Goal: Task Accomplishment & Management: Complete application form

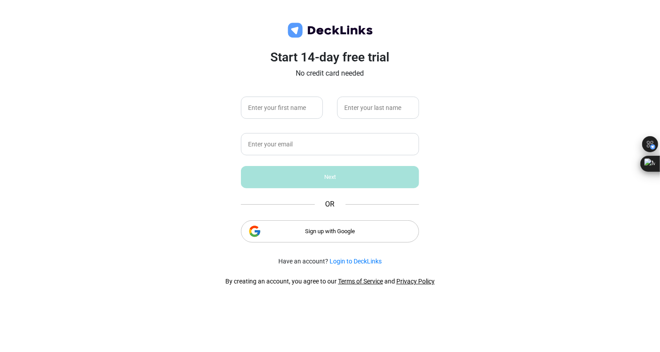
click at [325, 230] on div "Sign up with Google" at bounding box center [330, 231] width 178 height 22
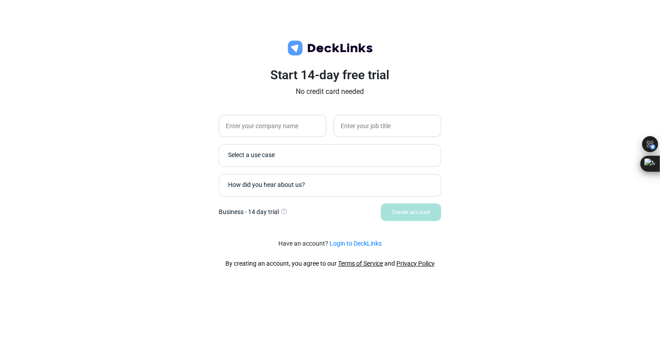
click at [321, 155] on div "Select a use case" at bounding box center [332, 155] width 208 height 9
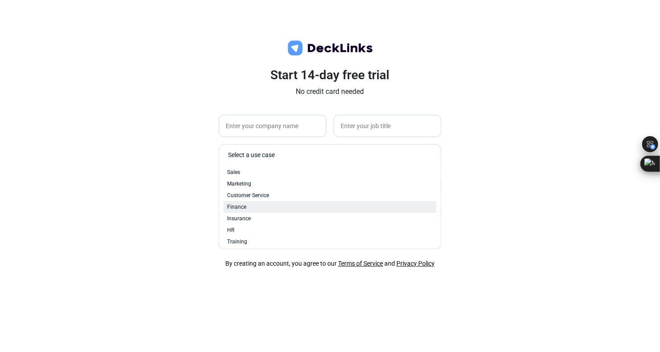
click at [300, 209] on div "Finance" at bounding box center [330, 207] width 206 height 8
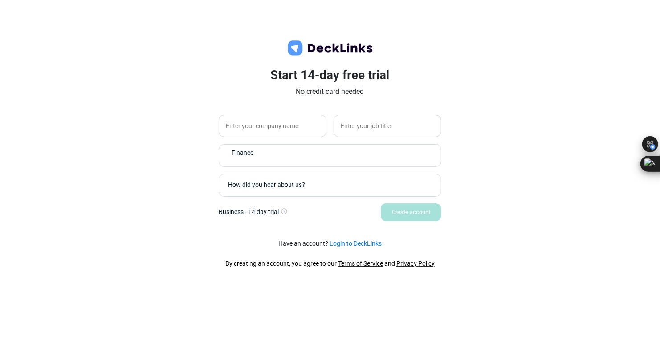
click at [324, 186] on div "How did you hear about us?" at bounding box center [332, 185] width 208 height 9
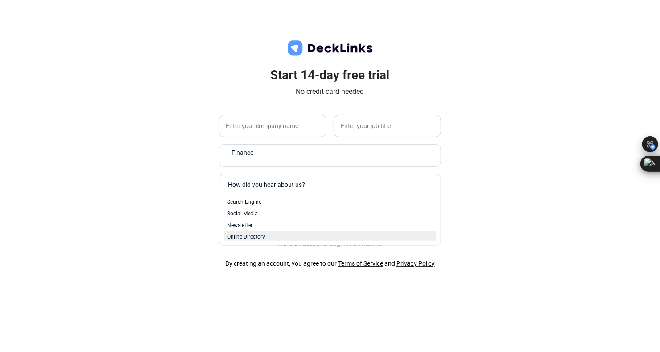
scroll to position [37, 0]
click at [298, 233] on div "Conference or Event" at bounding box center [330, 235] width 206 height 8
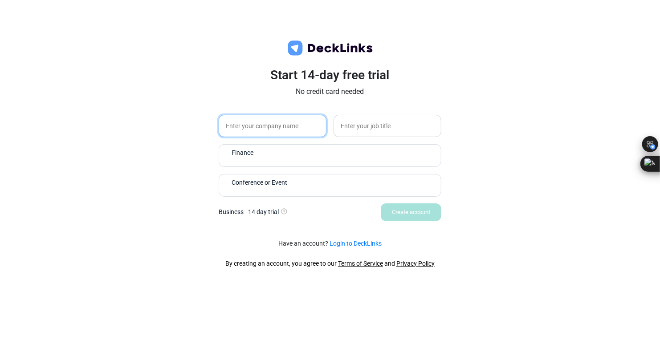
click at [279, 131] on input "text" at bounding box center [273, 126] width 108 height 22
type input "Wq"
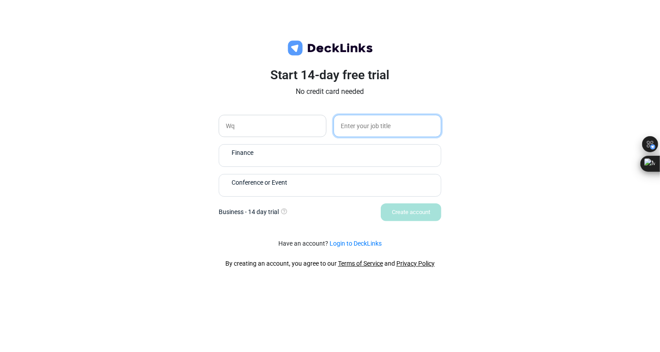
click at [352, 131] on input "text" at bounding box center [387, 126] width 108 height 22
type input "D"
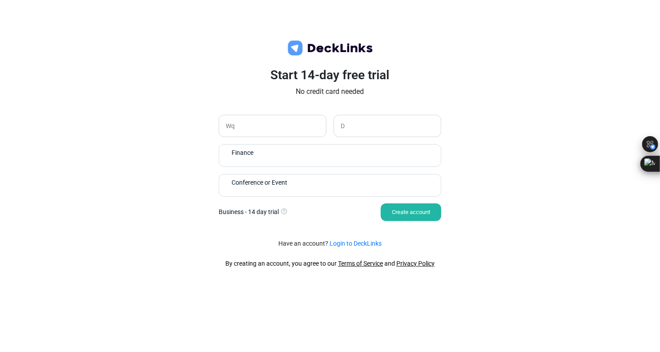
click at [388, 211] on div "Create account" at bounding box center [411, 212] width 61 height 18
click at [362, 130] on input "D" at bounding box center [387, 126] width 108 height 22
click at [322, 130] on div "Wq D" at bounding box center [330, 126] width 223 height 22
drag, startPoint x: 370, startPoint y: 130, endPoint x: 299, endPoint y: 127, distance: 71.3
click at [299, 127] on div "Wq D" at bounding box center [330, 126] width 223 height 22
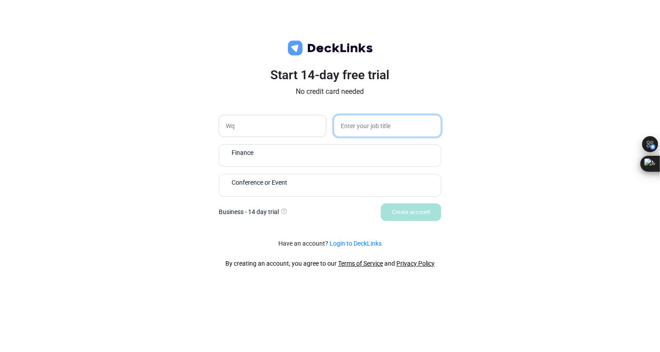
type input "D"
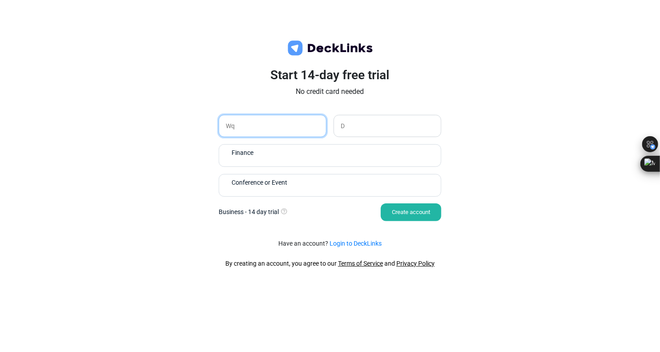
click at [292, 126] on input "Wq" at bounding box center [273, 126] width 108 height 22
drag, startPoint x: 277, startPoint y: 128, endPoint x: 195, endPoint y: 122, distance: 83.0
click at [197, 123] on div "Start 14-day free trial No credit card needed Wq D Finance Conference or Event …" at bounding box center [329, 150] width 267 height 164
type input "Yuo"
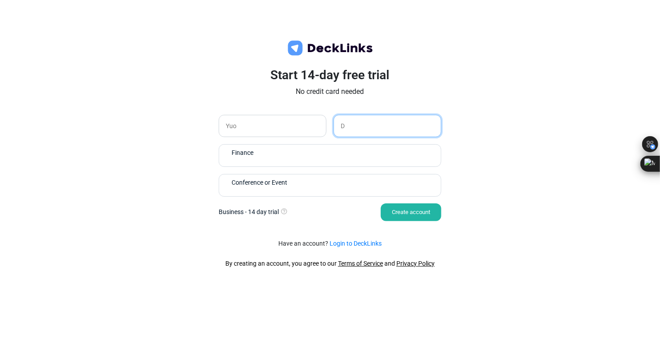
drag, startPoint x: 363, startPoint y: 132, endPoint x: 329, endPoint y: 132, distance: 34.3
click at [329, 132] on div "Yuo D" at bounding box center [330, 126] width 223 height 22
type input "Stu"
click at [402, 210] on div "Create account" at bounding box center [411, 212] width 61 height 18
